Goal: Information Seeking & Learning: Learn about a topic

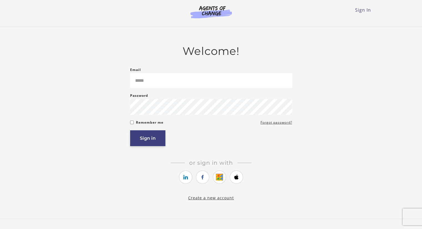
type input "**********"
click at [152, 140] on button "Sign in" at bounding box center [147, 138] width 35 height 16
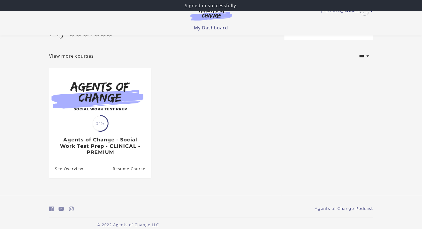
scroll to position [26, 0]
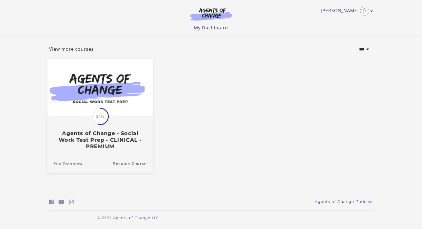
click at [72, 164] on link "See Overview" at bounding box center [64, 163] width 35 height 19
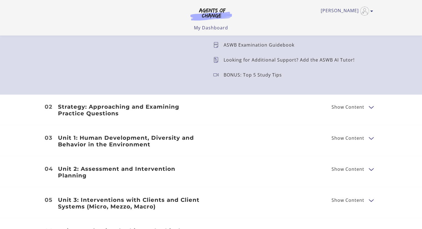
scroll to position [638, 0]
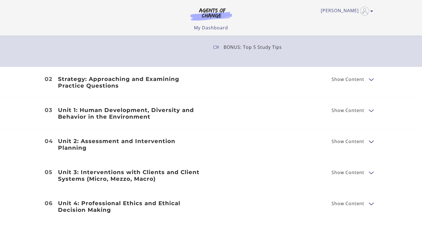
click at [118, 80] on h3 "Strategy: Approaching and Examining Practice Questions" at bounding box center [131, 82] width 146 height 13
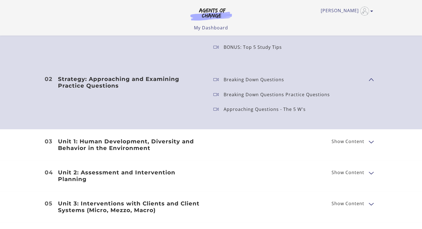
click at [229, 47] on p "BONUS: Top 5 Study Tips" at bounding box center [255, 47] width 63 height 4
click at [266, 79] on p "Breaking Down Questions" at bounding box center [256, 79] width 65 height 4
click at [222, 79] on icon at bounding box center [218, 80] width 10 height 6
click at [215, 78] on icon at bounding box center [218, 80] width 10 height 6
click at [213, 91] on span "Breaking Down Questions Practice Questions" at bounding box center [288, 95] width 151 height 8
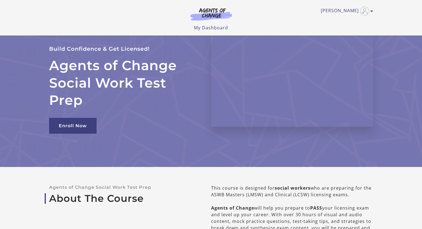
scroll to position [0, 0]
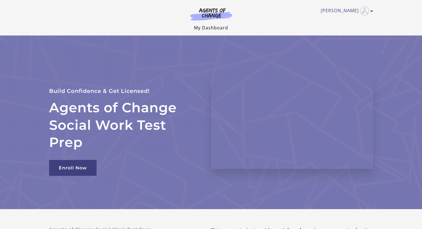
click at [209, 27] on link "My Dashboard" at bounding box center [211, 28] width 34 height 6
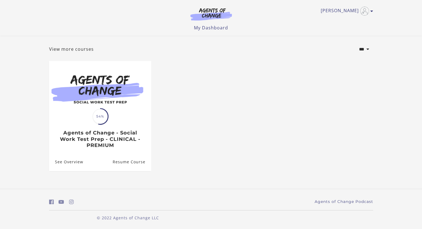
scroll to position [26, 0]
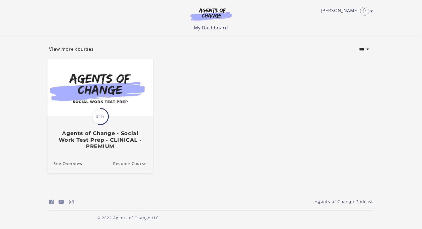
click at [130, 166] on link "Resume Course" at bounding box center [133, 163] width 40 height 19
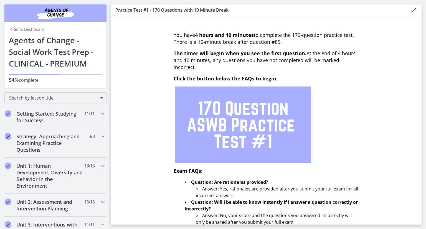
click at [66, 114] on h2 "Getting Started: Studying for Success" at bounding box center [50, 116] width 68 height 13
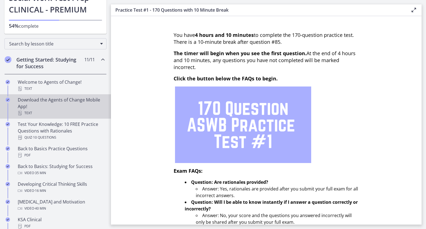
scroll to position [55, 0]
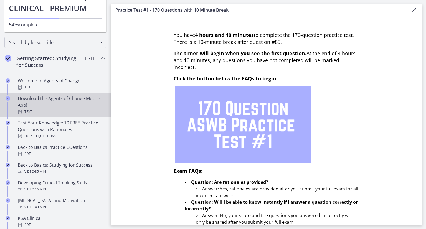
click at [61, 101] on div "Download the Agents of Change Mobile App! Text" at bounding box center [61, 105] width 87 height 20
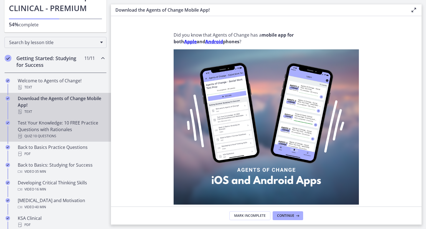
click at [43, 128] on div "Test Your Knowledge: 10 FREE Practice Questions with Rationales Quiz · 10 Quest…" at bounding box center [61, 130] width 87 height 20
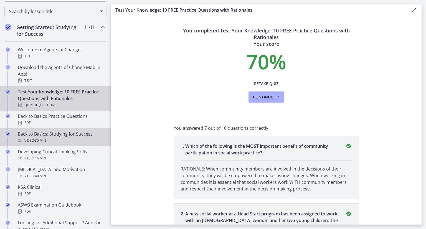
scroll to position [111, 0]
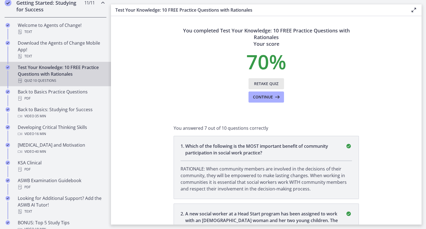
click at [257, 81] on span "Retake Quiz" at bounding box center [266, 83] width 24 height 7
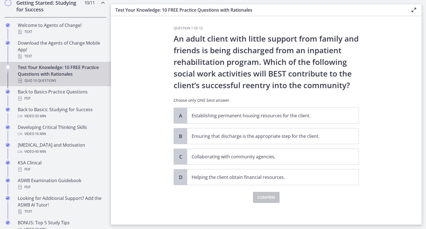
scroll to position [1, 0]
click at [212, 157] on p "Collaborating with community agencies." at bounding box center [267, 156] width 151 height 7
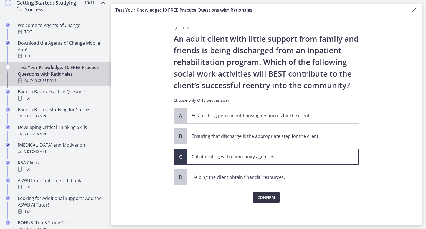
click at [263, 195] on span "Confirm" at bounding box center [266, 197] width 18 height 7
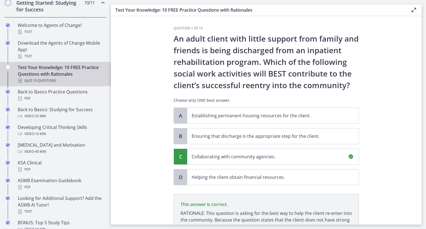
scroll to position [66, 0]
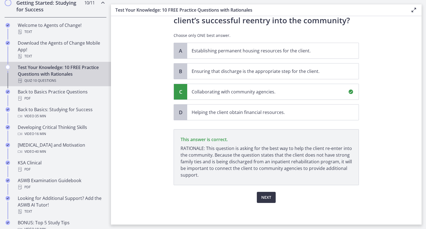
click at [268, 198] on span "Next" at bounding box center [266, 197] width 10 height 7
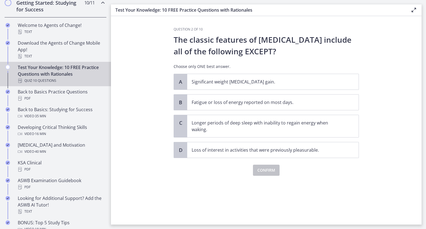
scroll to position [0, 0]
click at [210, 122] on p "Longer periods of deep sleep with inability to regain energy when waking." at bounding box center [267, 126] width 151 height 13
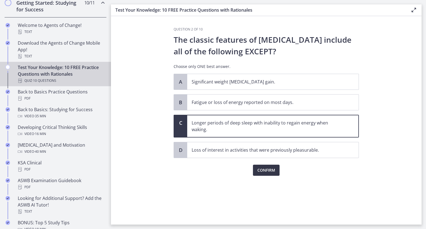
click at [266, 172] on span "Confirm" at bounding box center [266, 170] width 18 height 7
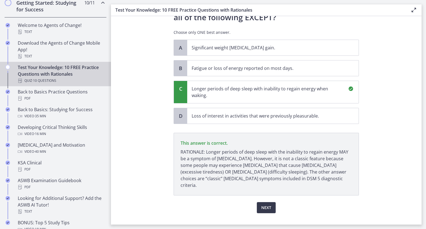
scroll to position [38, 0]
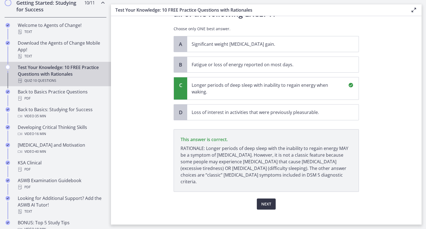
click at [268, 201] on span "Next" at bounding box center [266, 204] width 10 height 7
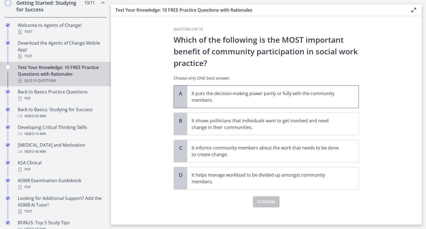
click at [214, 99] on p "It puts the decision-making power partly or fully with the community members." at bounding box center [267, 96] width 151 height 13
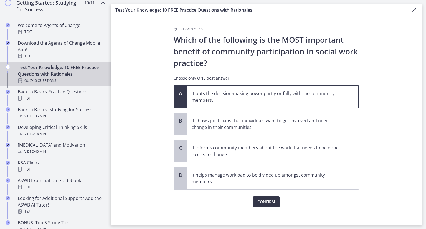
click at [263, 200] on span "Confirm" at bounding box center [266, 202] width 18 height 7
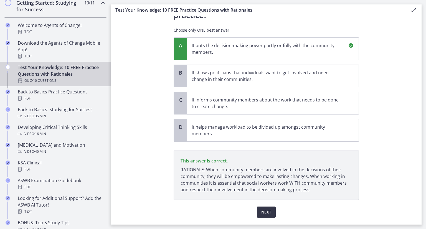
scroll to position [63, 0]
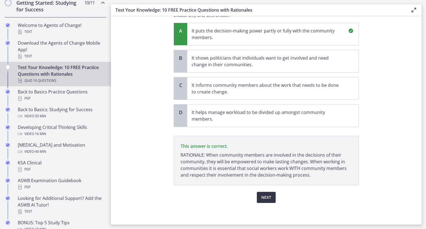
click at [264, 199] on span "Next" at bounding box center [266, 197] width 10 height 7
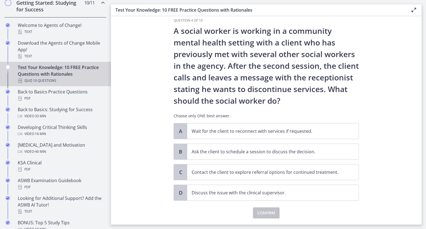
scroll to position [24, 0]
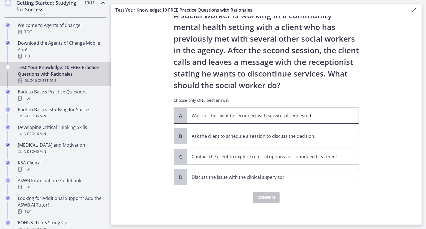
click at [221, 117] on p "Wait for the client to reconnect with services if requested." at bounding box center [267, 115] width 151 height 7
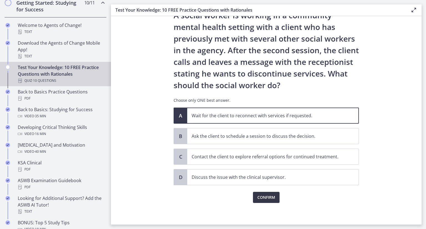
click at [261, 194] on span "Confirm" at bounding box center [266, 197] width 18 height 7
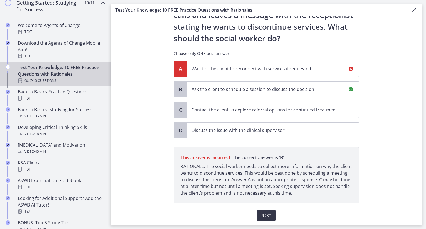
scroll to position [89, 0]
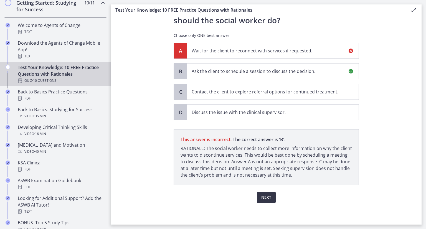
click at [262, 196] on span "Next" at bounding box center [266, 197] width 10 height 7
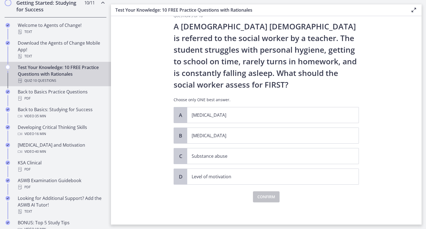
scroll to position [0, 0]
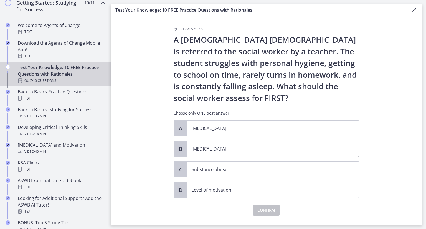
click at [221, 149] on p "[MEDICAL_DATA]" at bounding box center [267, 149] width 151 height 7
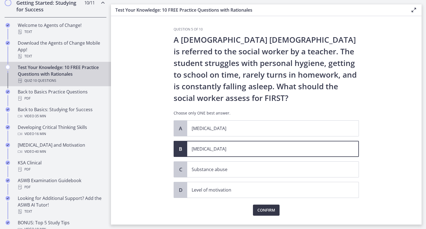
click at [267, 211] on span "Confirm" at bounding box center [266, 210] width 18 height 7
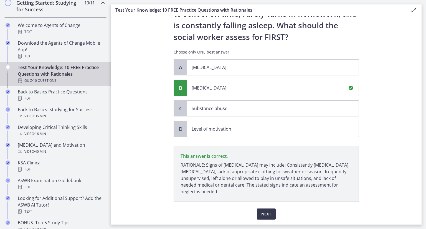
scroll to position [78, 0]
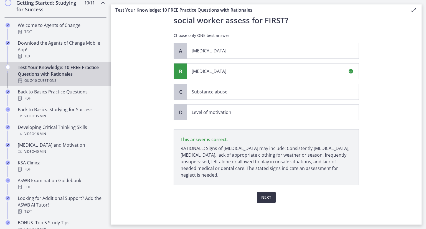
click at [263, 195] on span "Next" at bounding box center [266, 197] width 10 height 7
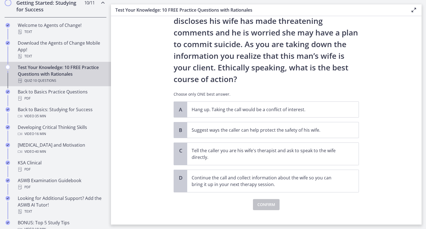
scroll to position [49, 0]
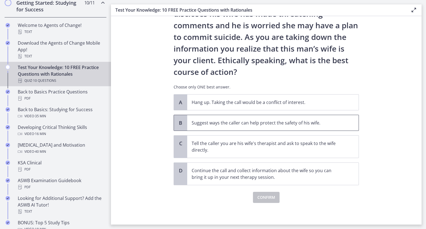
click at [225, 125] on p "Suggest ways the caller can help protect the safety of his wife." at bounding box center [267, 123] width 151 height 7
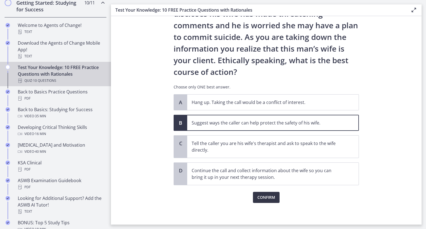
click at [261, 195] on span "Confirm" at bounding box center [266, 197] width 18 height 7
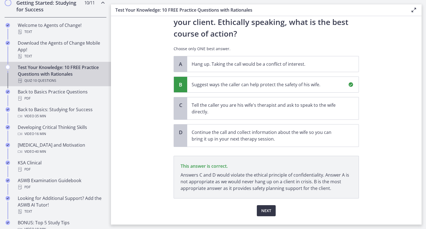
scroll to position [101, 0]
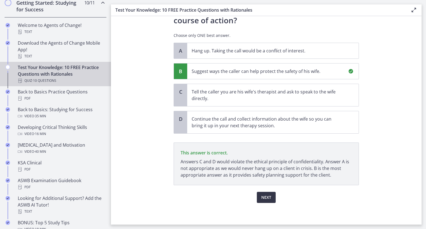
click at [268, 199] on span "Next" at bounding box center [266, 197] width 10 height 7
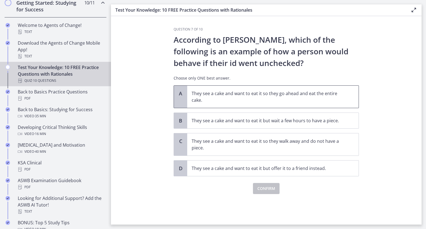
click at [238, 96] on p "They see a cake and want to eat it so they go ahead and eat the entire cake." at bounding box center [267, 96] width 151 height 13
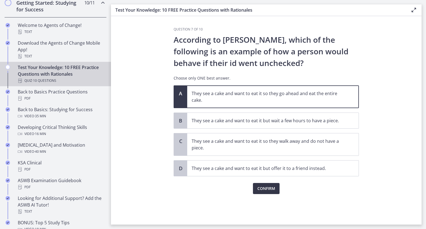
click at [272, 190] on span "Confirm" at bounding box center [266, 188] width 18 height 7
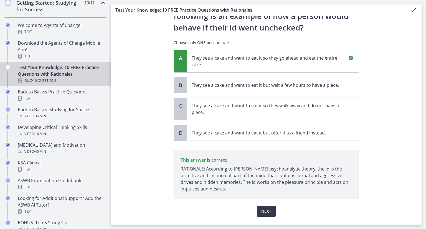
scroll to position [49, 0]
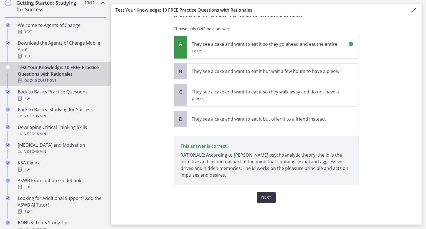
click at [268, 197] on span "Next" at bounding box center [266, 197] width 10 height 7
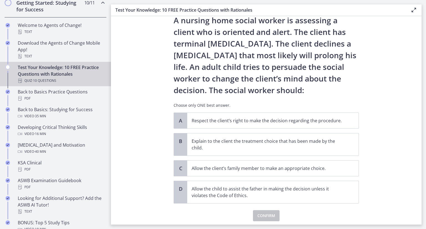
scroll to position [28, 0]
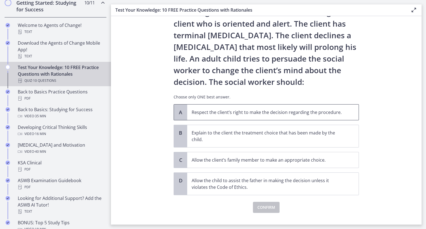
click at [219, 113] on p "Respect the client’s right to make the decision regarding the procedure." at bounding box center [267, 112] width 151 height 7
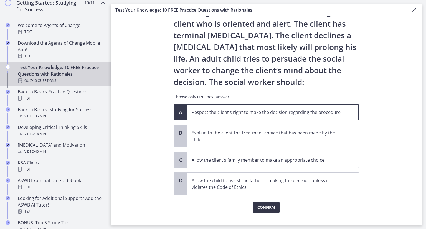
click at [260, 207] on span "Confirm" at bounding box center [266, 207] width 18 height 7
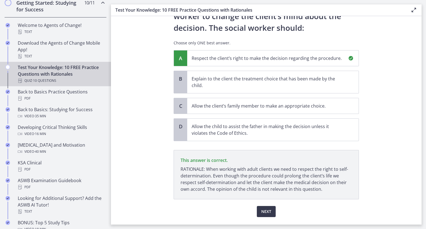
scroll to position [96, 0]
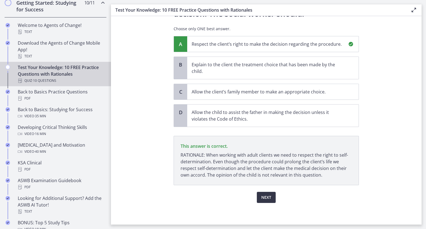
click at [263, 198] on span "Next" at bounding box center [266, 197] width 10 height 7
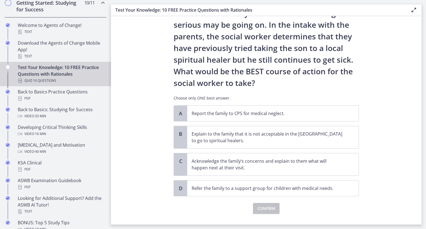
scroll to position [83, 0]
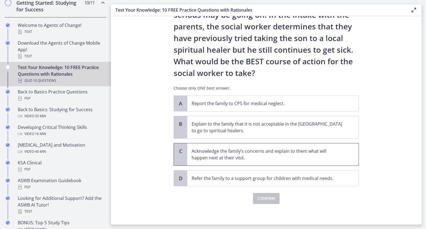
click at [219, 158] on p "Acknowledge the family’s concerns and explain to them what will happen next at …" at bounding box center [267, 154] width 151 height 13
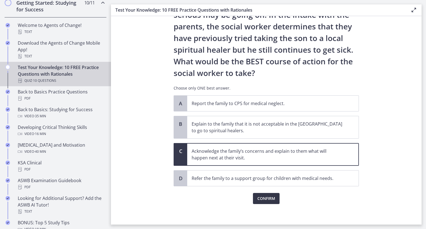
click at [264, 198] on span "Confirm" at bounding box center [266, 198] width 18 height 7
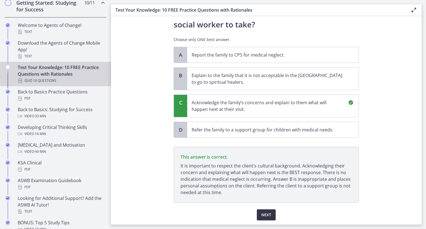
scroll to position [149, 0]
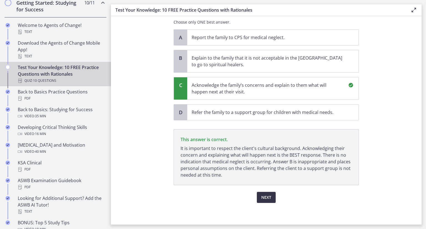
click at [268, 200] on span "Next" at bounding box center [266, 197] width 10 height 7
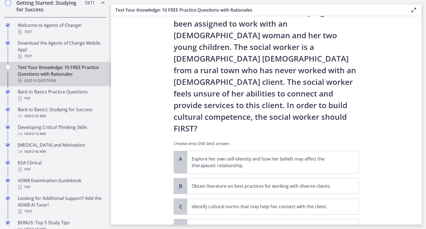
scroll to position [54, 0]
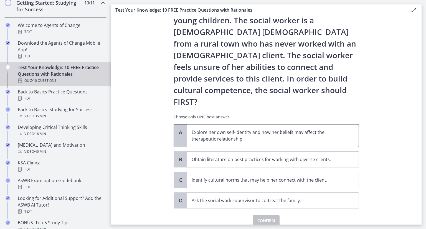
click at [200, 129] on p "Explore her own self-identity and how her beliefs may affect the therapeutic re…" at bounding box center [267, 135] width 151 height 13
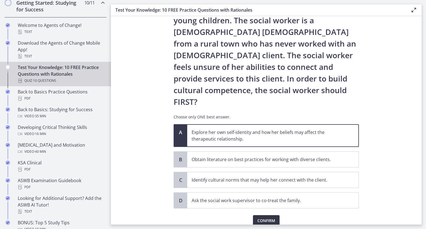
click at [265, 217] on span "Confirm" at bounding box center [266, 220] width 18 height 7
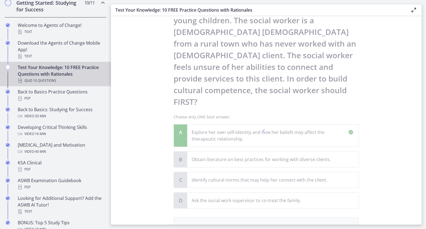
scroll to position [119, 0]
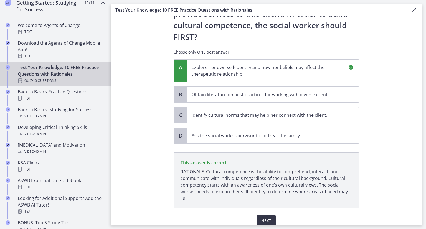
click at [262, 217] on span "Next" at bounding box center [266, 220] width 10 height 7
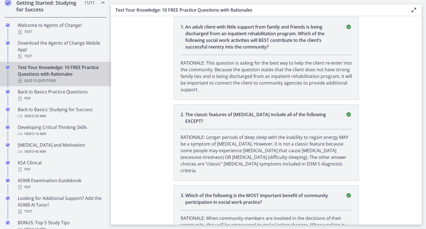
scroll to position [0, 0]
